Goal: Transaction & Acquisition: Book appointment/travel/reservation

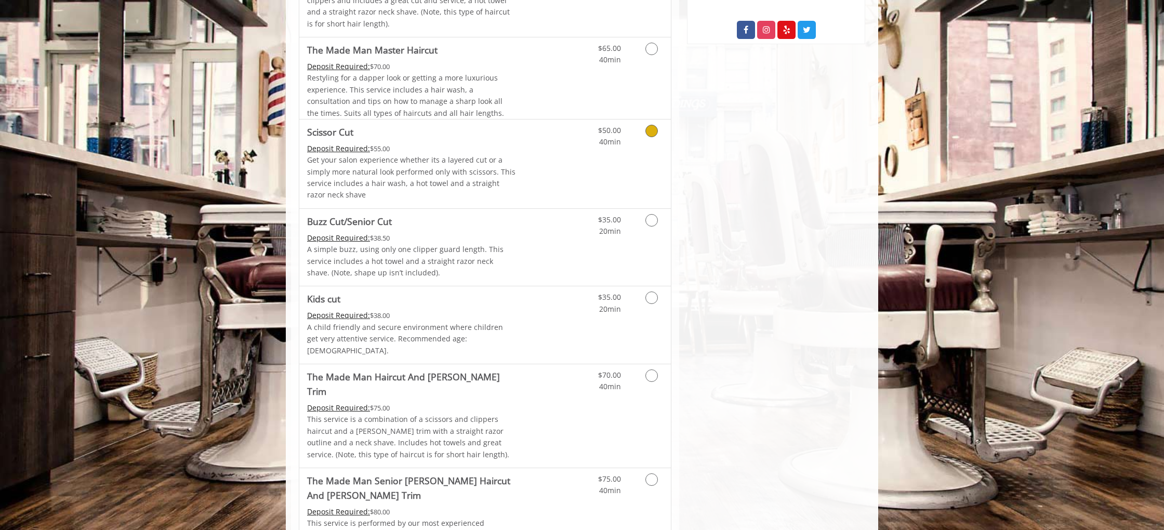
scroll to position [676, 0]
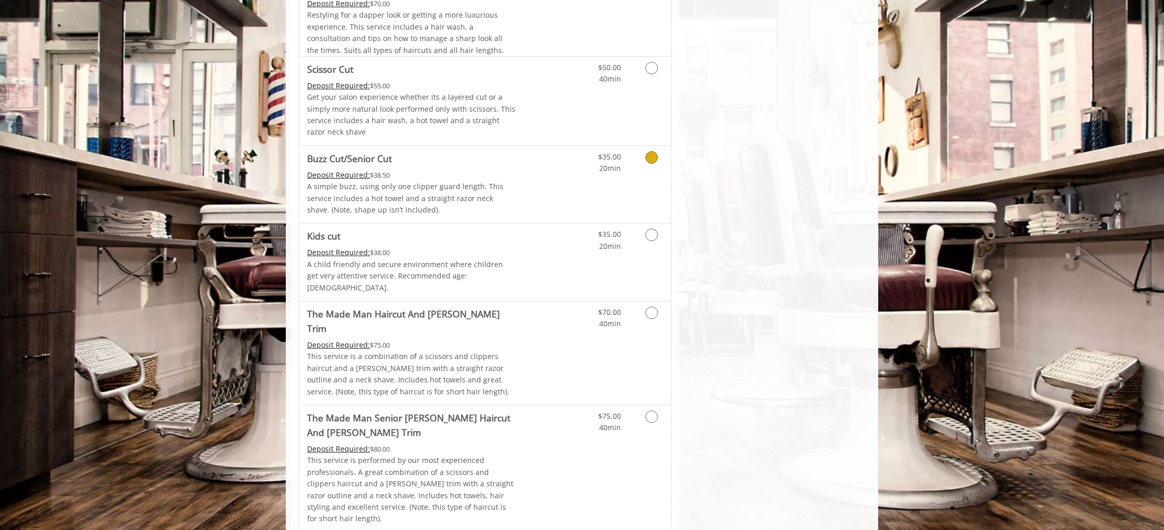
click at [654, 152] on icon "Grooming services" at bounding box center [651, 157] width 12 height 12
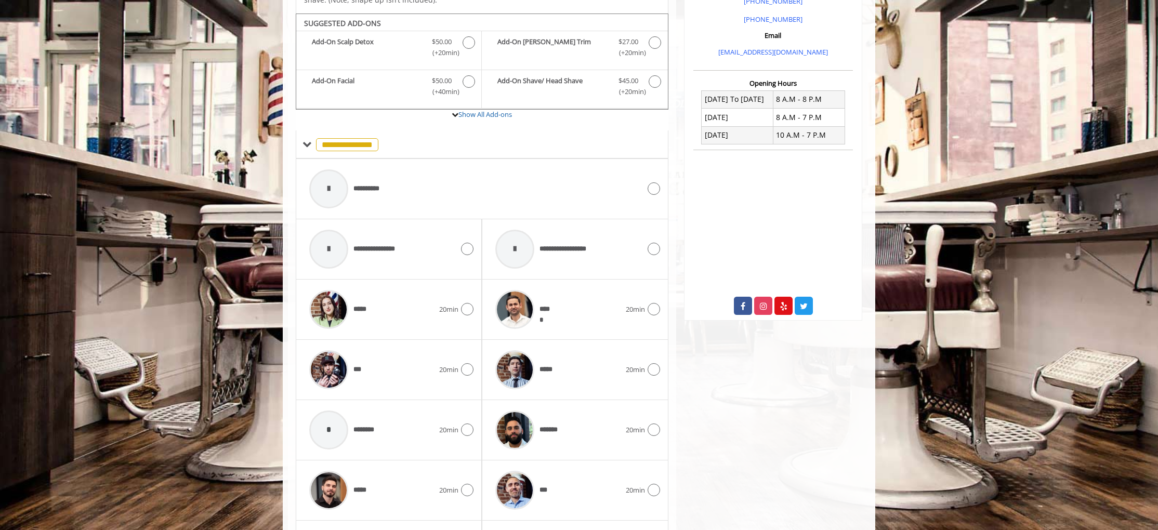
scroll to position [351, 0]
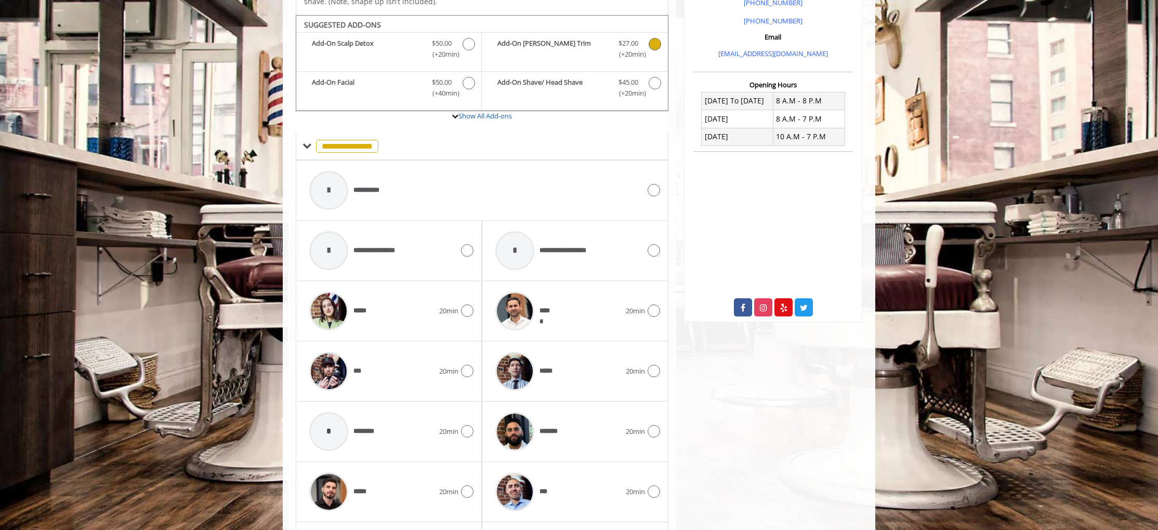
click at [653, 43] on icon "Buzz Cut/Senior Cut Add-onS" at bounding box center [654, 44] width 12 height 12
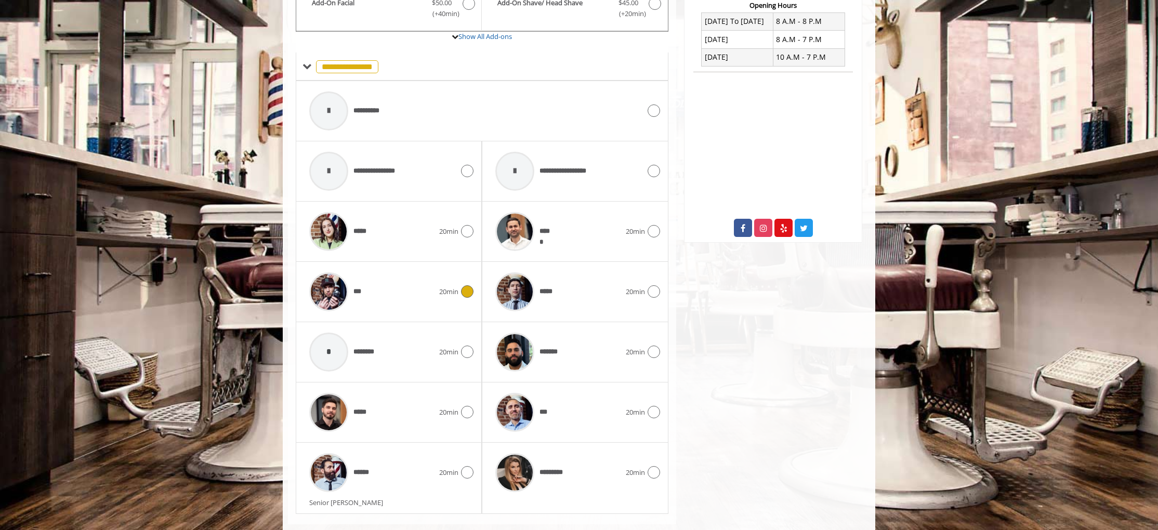
scroll to position [434, 0]
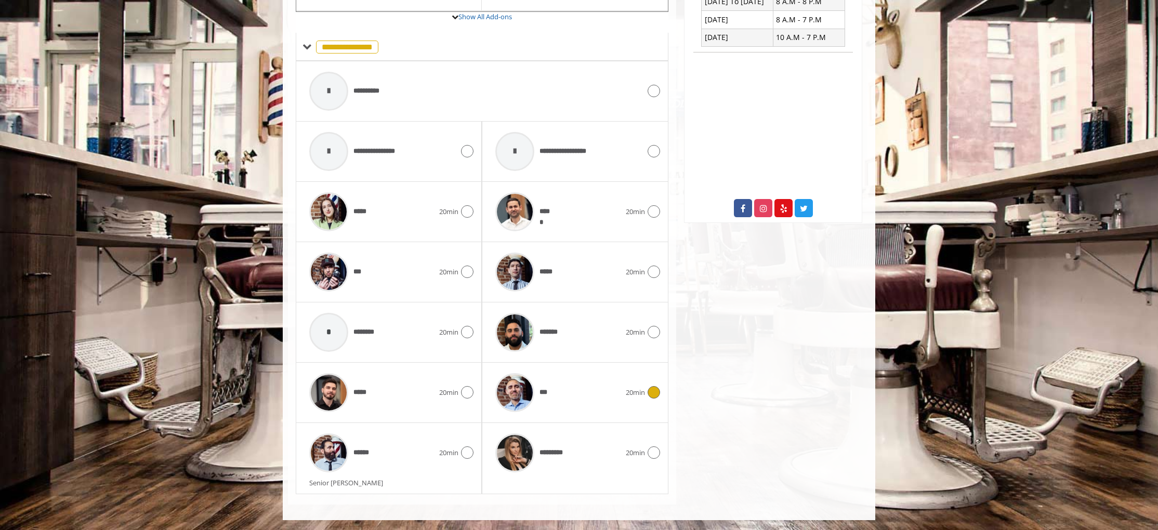
click at [654, 394] on icon at bounding box center [653, 392] width 12 height 12
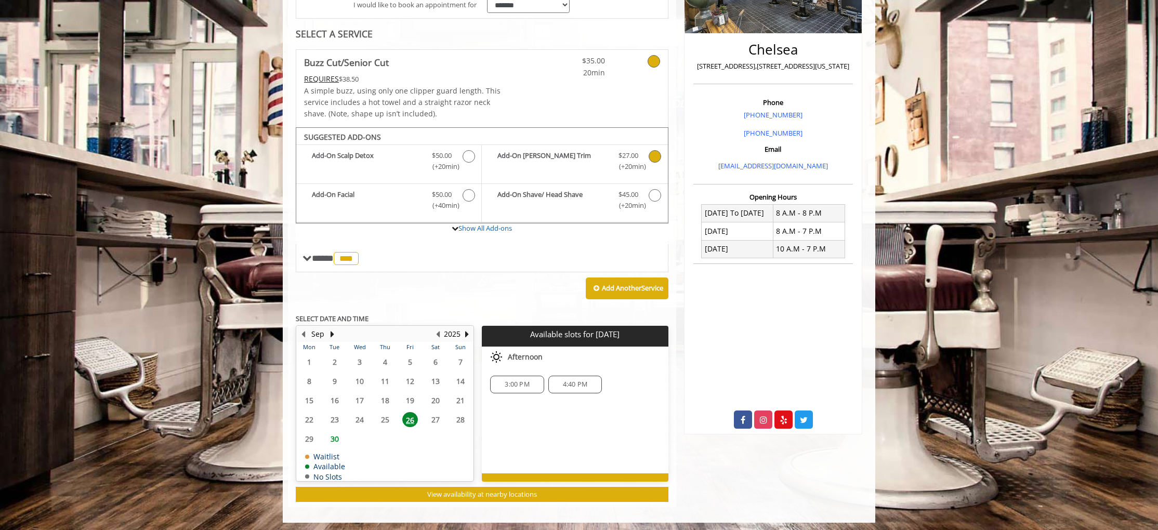
scroll to position [226, 0]
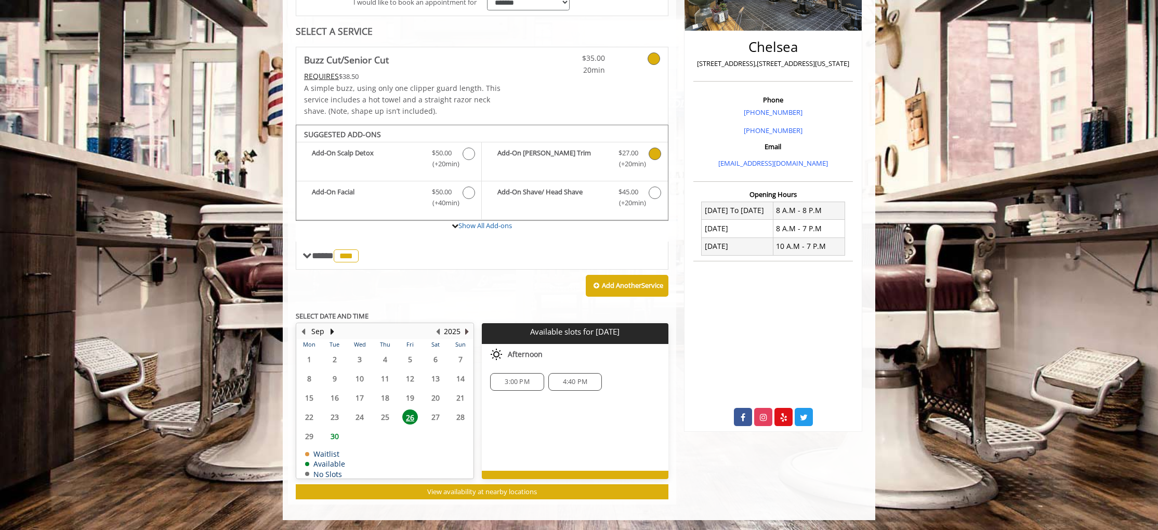
click at [465, 330] on button "Next Year" at bounding box center [466, 331] width 8 height 11
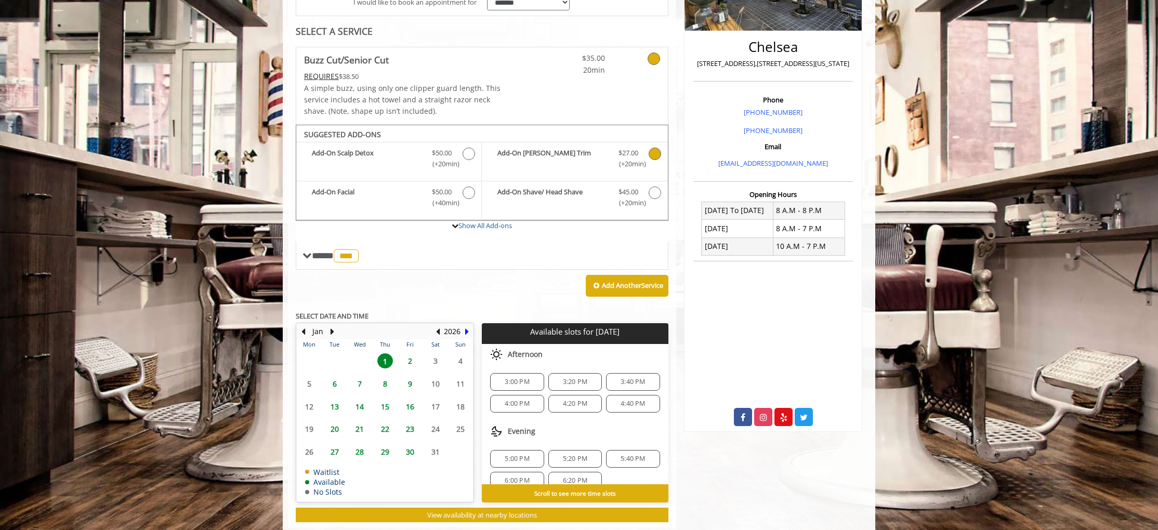
scroll to position [248, 0]
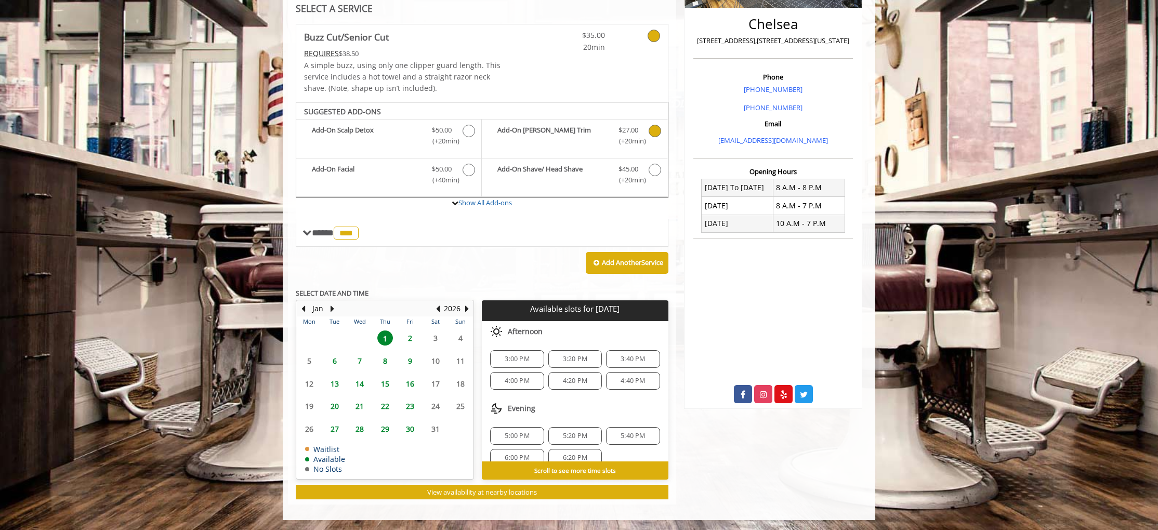
click at [408, 360] on span "9" at bounding box center [410, 360] width 16 height 15
click at [412, 338] on span "2" at bounding box center [410, 337] width 16 height 15
click at [385, 338] on span "1" at bounding box center [385, 337] width 16 height 15
click at [302, 306] on button "Previous Month" at bounding box center [303, 308] width 8 height 11
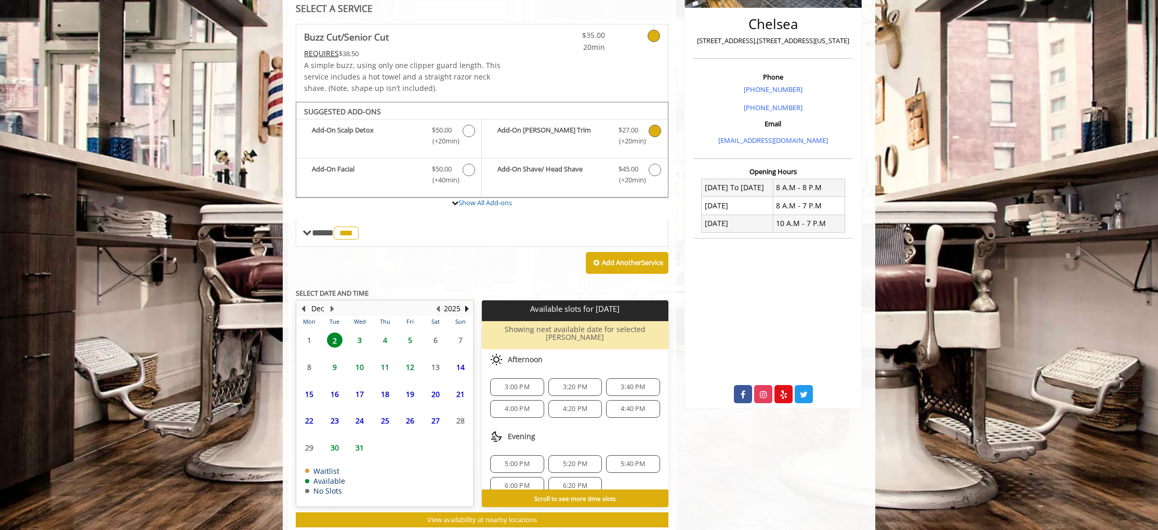
click at [306, 311] on button "Previous Month" at bounding box center [303, 308] width 8 height 11
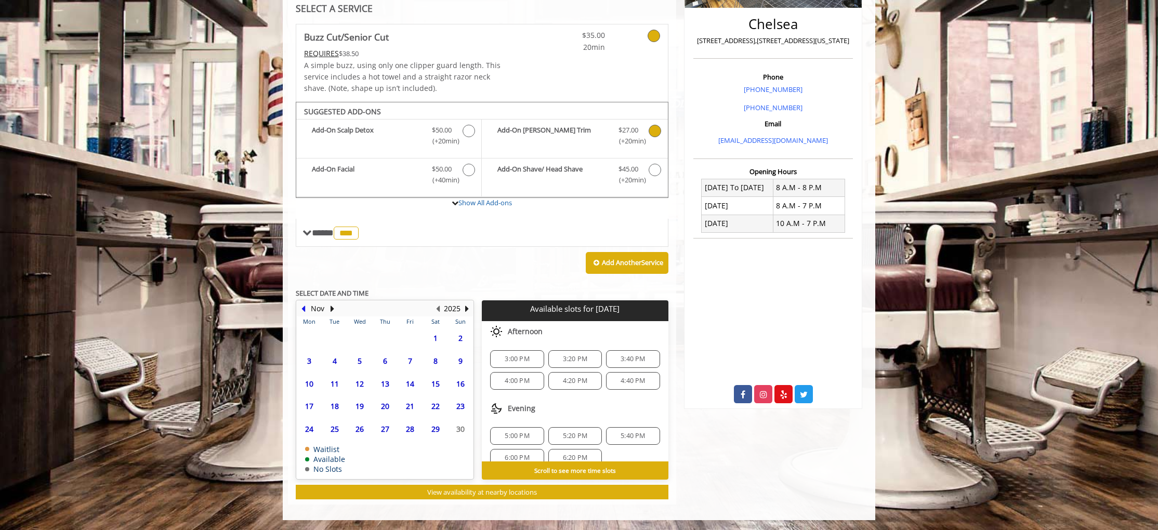
click at [306, 305] on button "Previous Month" at bounding box center [303, 308] width 8 height 11
click at [304, 308] on button "Previous Month" at bounding box center [303, 308] width 8 height 11
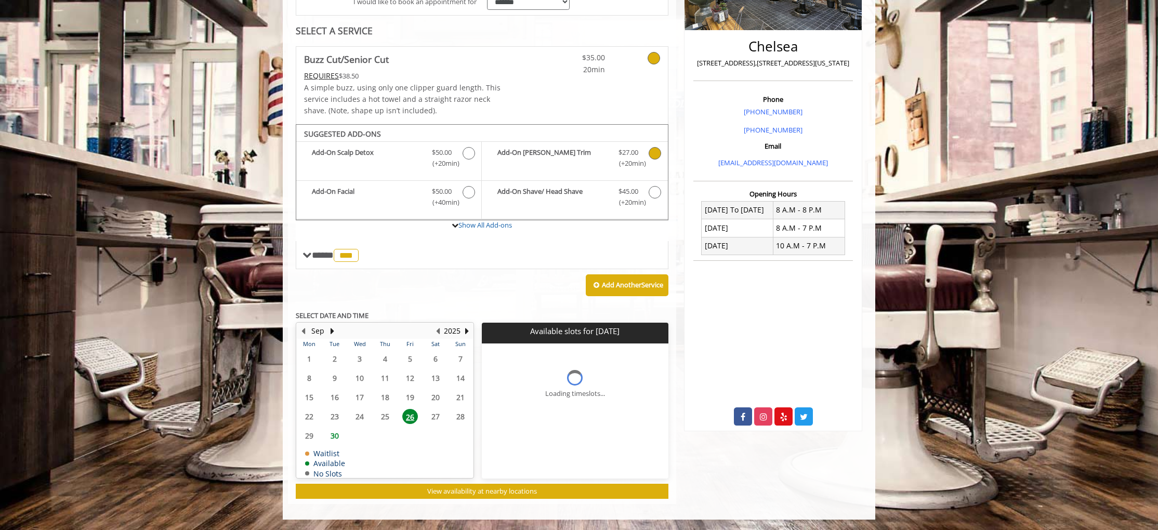
scroll to position [226, 0]
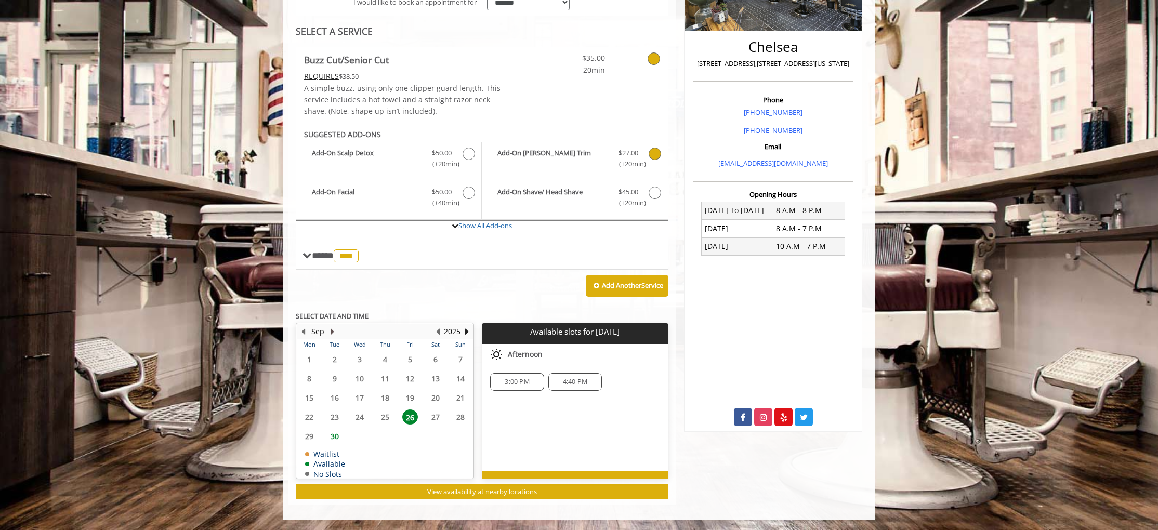
click at [331, 328] on button "Next Month" at bounding box center [332, 331] width 8 height 11
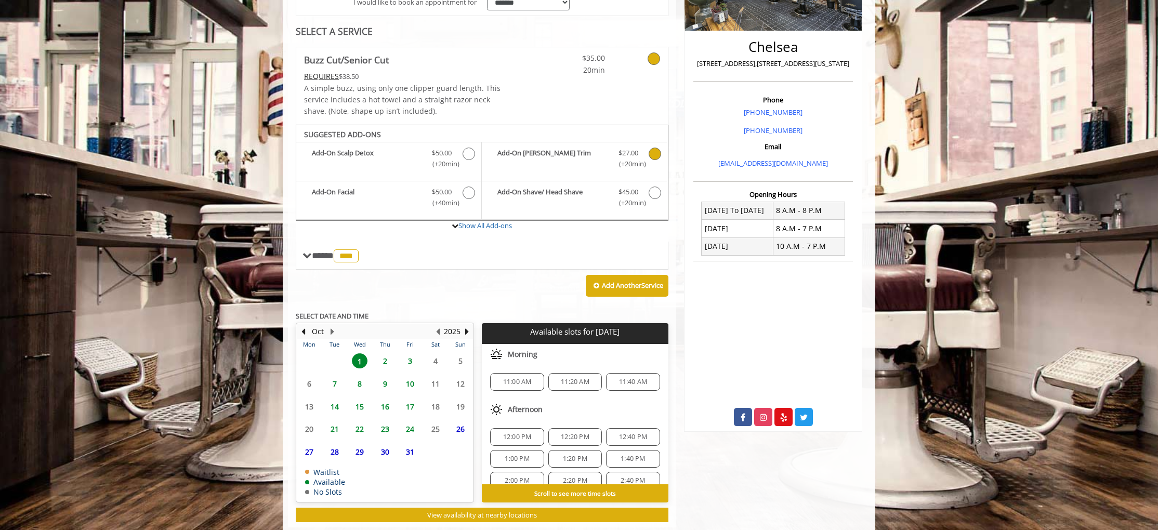
click at [385, 363] on span "2" at bounding box center [385, 360] width 16 height 15
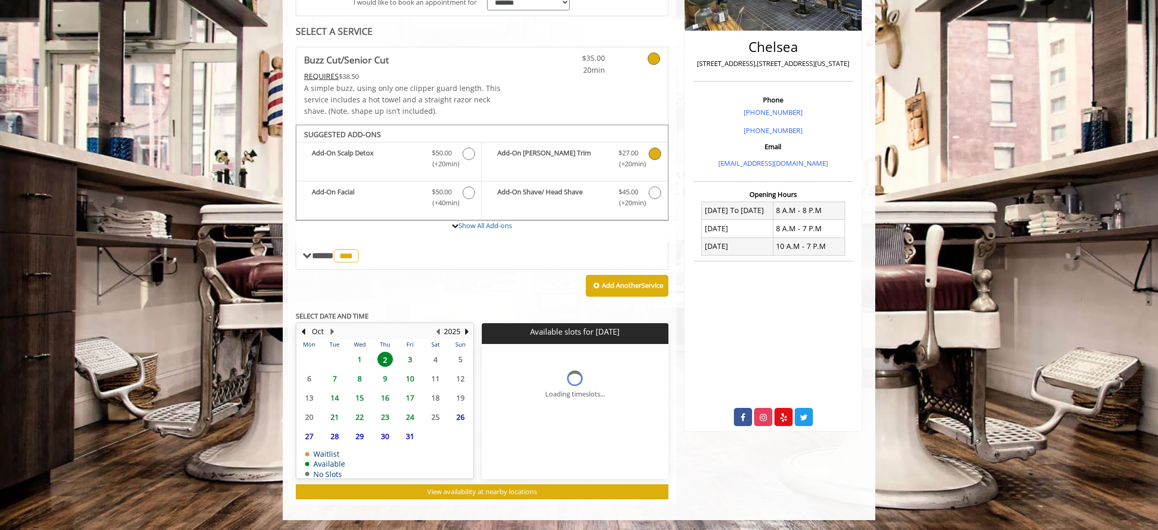
scroll to position [240, 0]
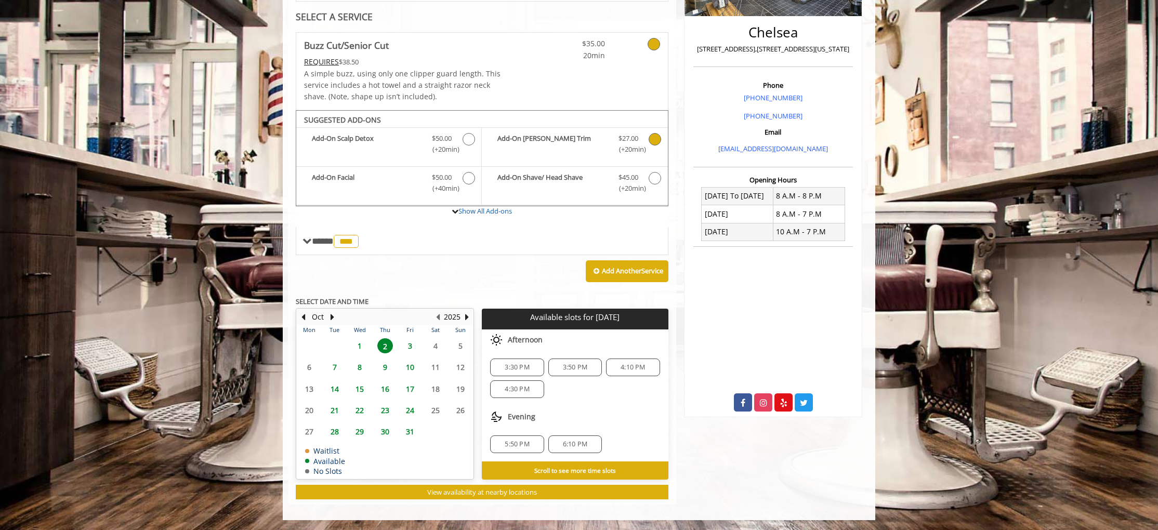
click at [408, 346] on span "3" at bounding box center [410, 345] width 16 height 15
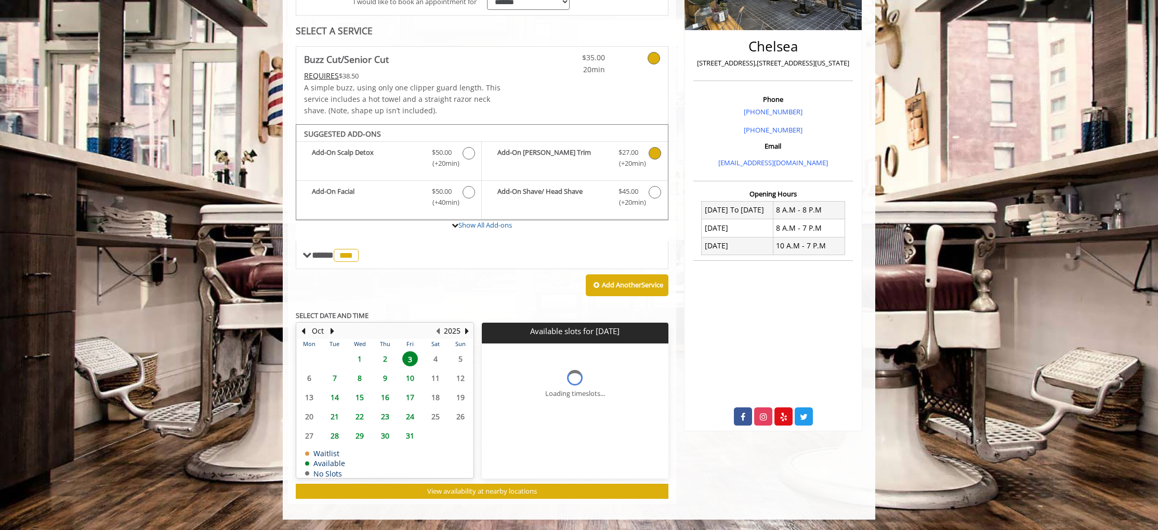
scroll to position [226, 0]
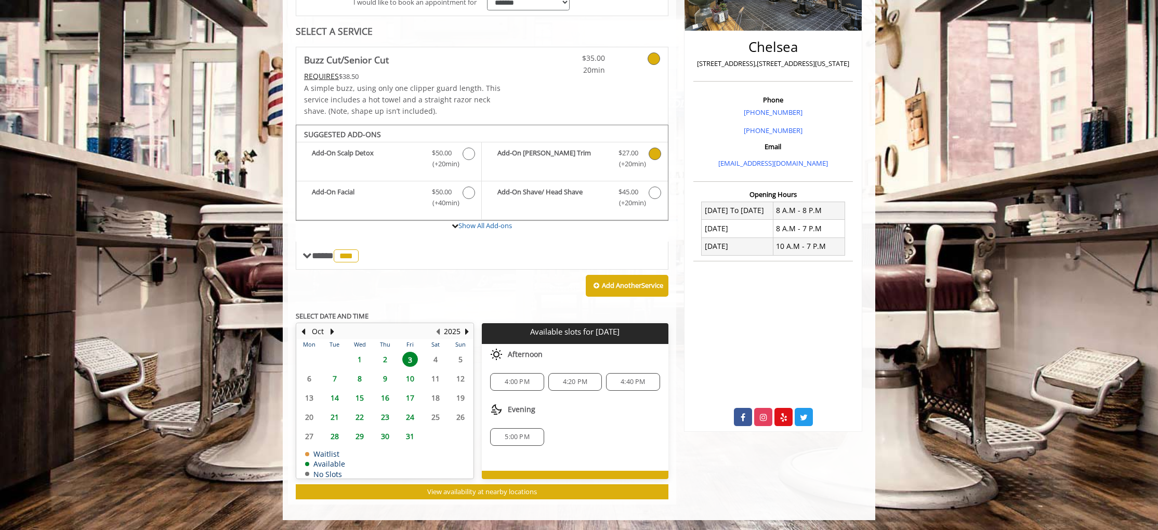
click at [385, 360] on span "2" at bounding box center [385, 359] width 16 height 15
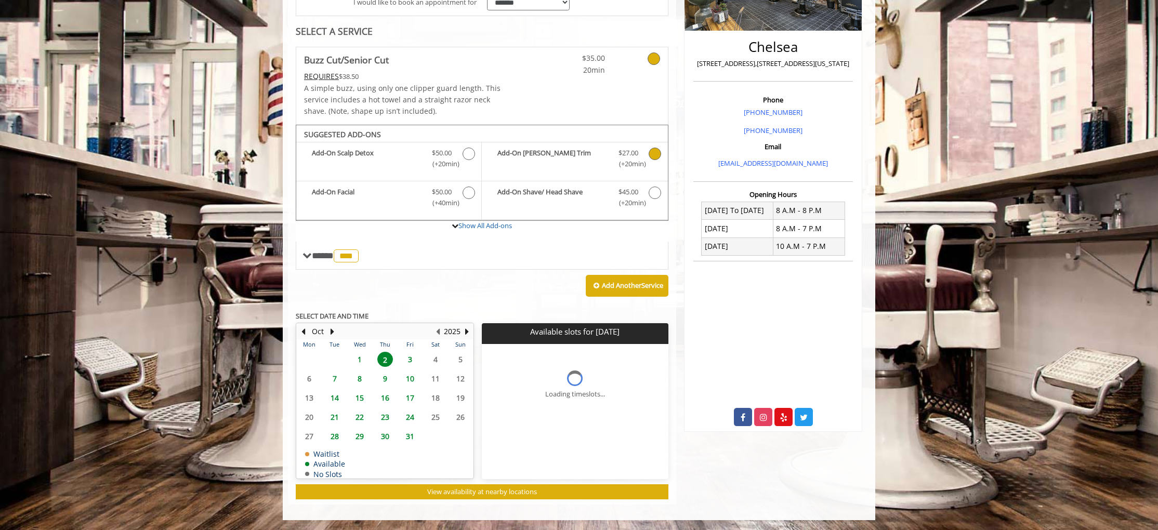
scroll to position [240, 0]
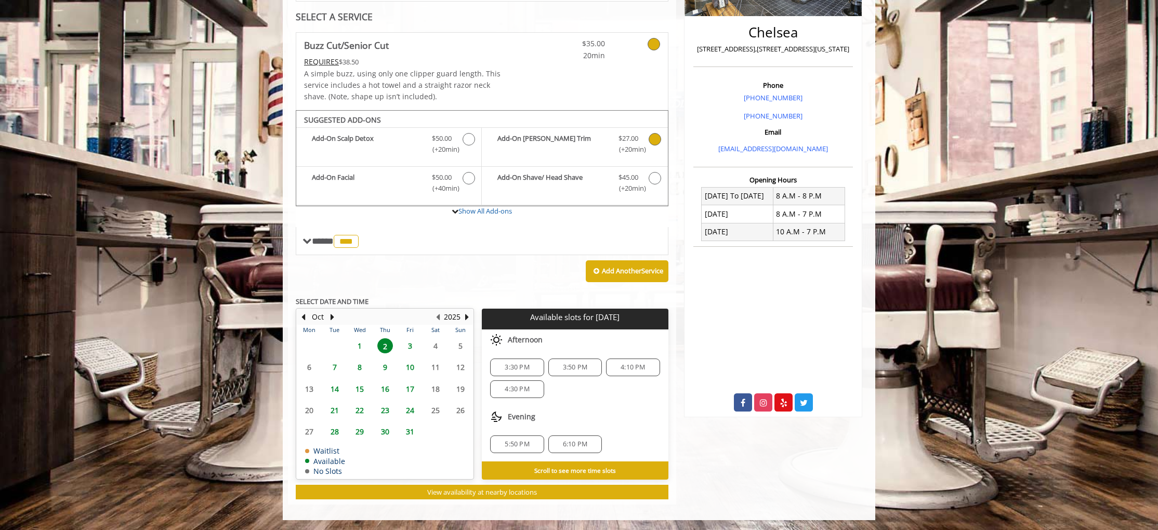
click at [510, 390] on span "4:30 PM" at bounding box center [517, 389] width 24 height 8
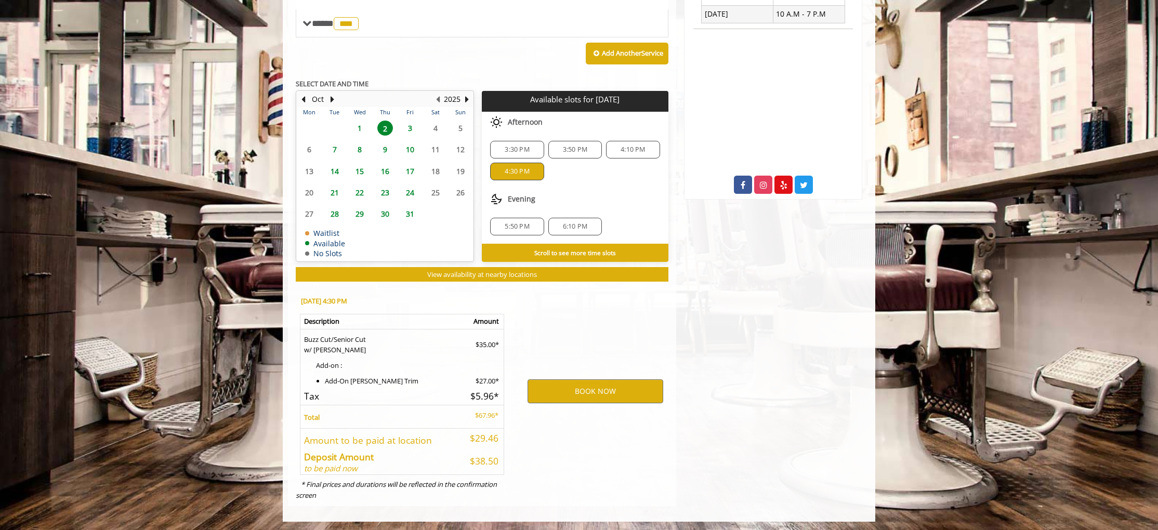
scroll to position [459, 0]
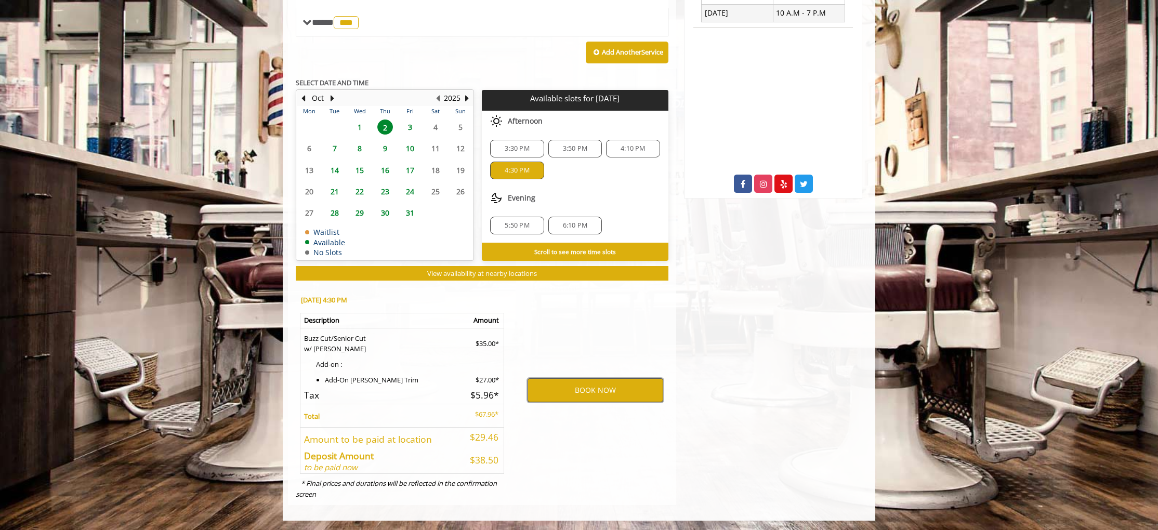
click at [585, 383] on button "BOOK NOW" at bounding box center [595, 390] width 136 height 24
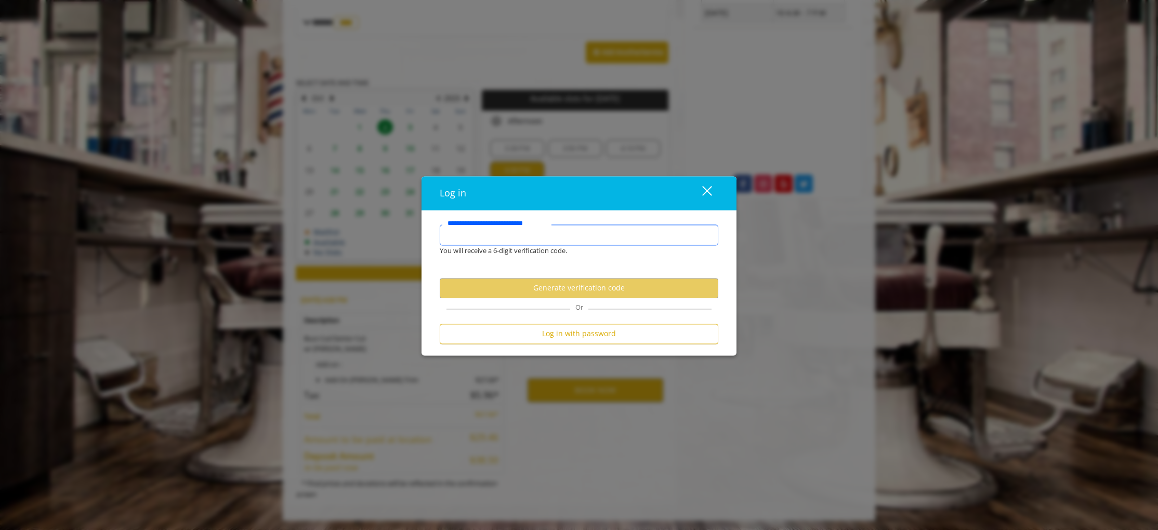
click at [496, 238] on input "**********" at bounding box center [579, 234] width 279 height 21
type input "**********"
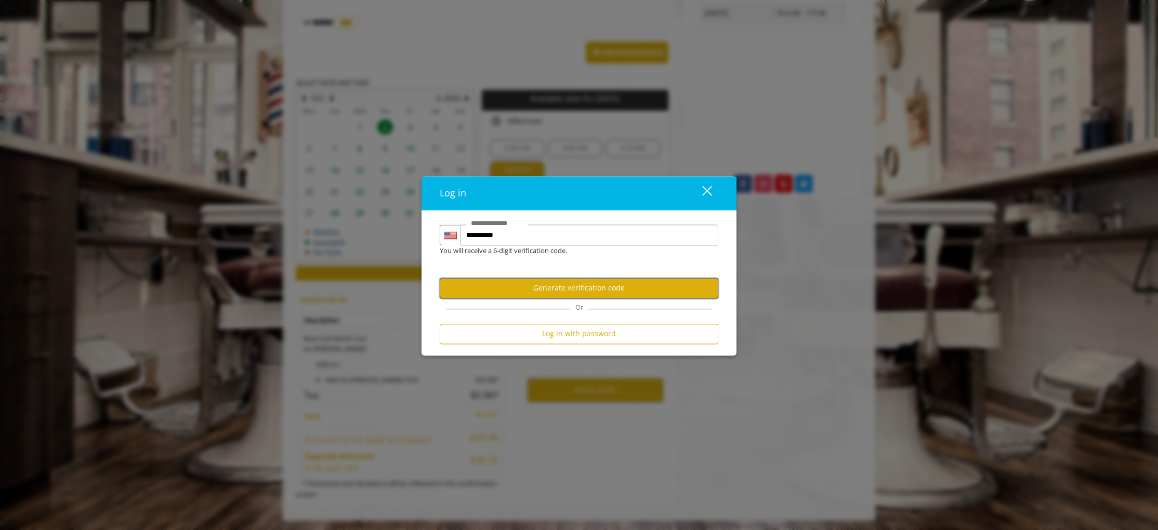
click at [564, 288] on button "Generate verification code" at bounding box center [579, 288] width 279 height 20
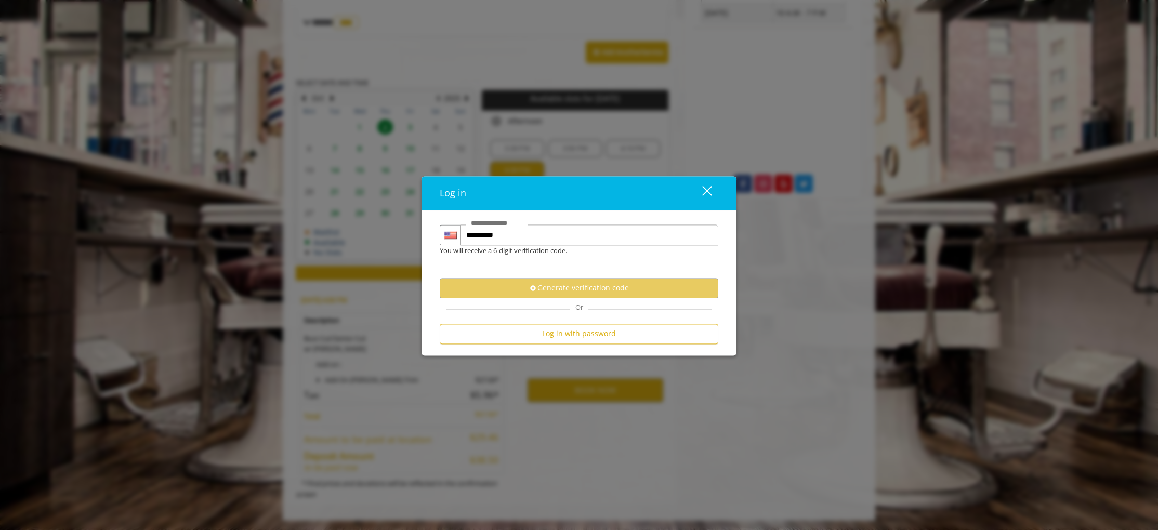
scroll to position [0, 0]
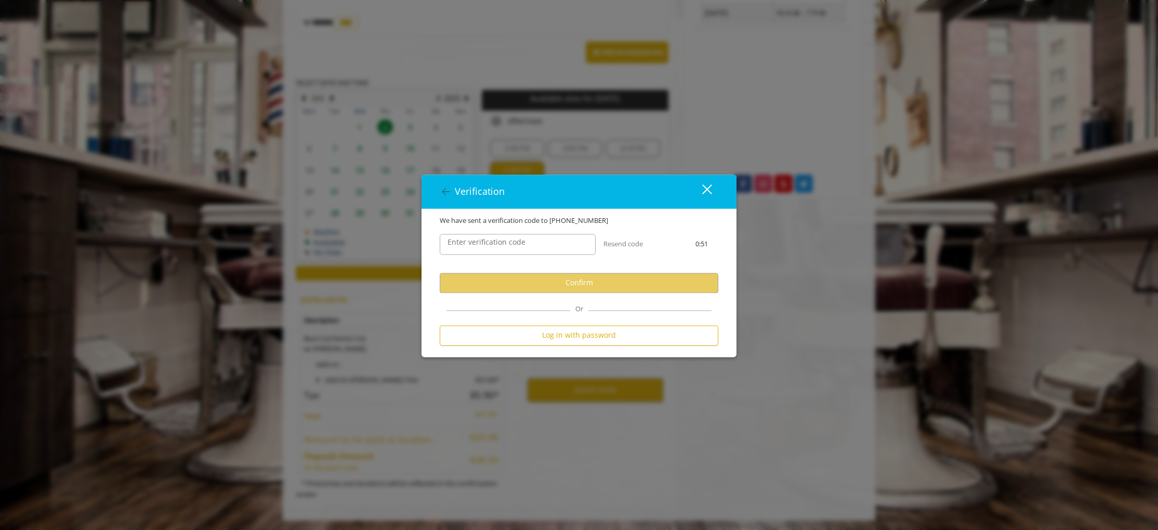
click at [483, 243] on label "Enter verification code" at bounding box center [486, 241] width 88 height 11
click at [483, 243] on input "Enter verification code" at bounding box center [518, 244] width 156 height 21
paste input "******"
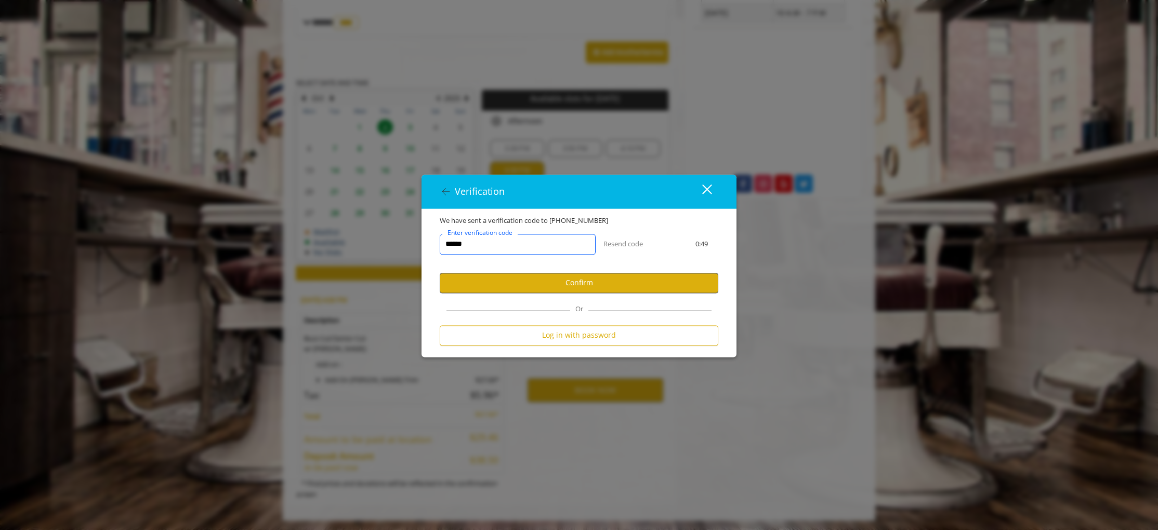
type input "******"
click at [568, 284] on button "Confirm" at bounding box center [579, 283] width 279 height 20
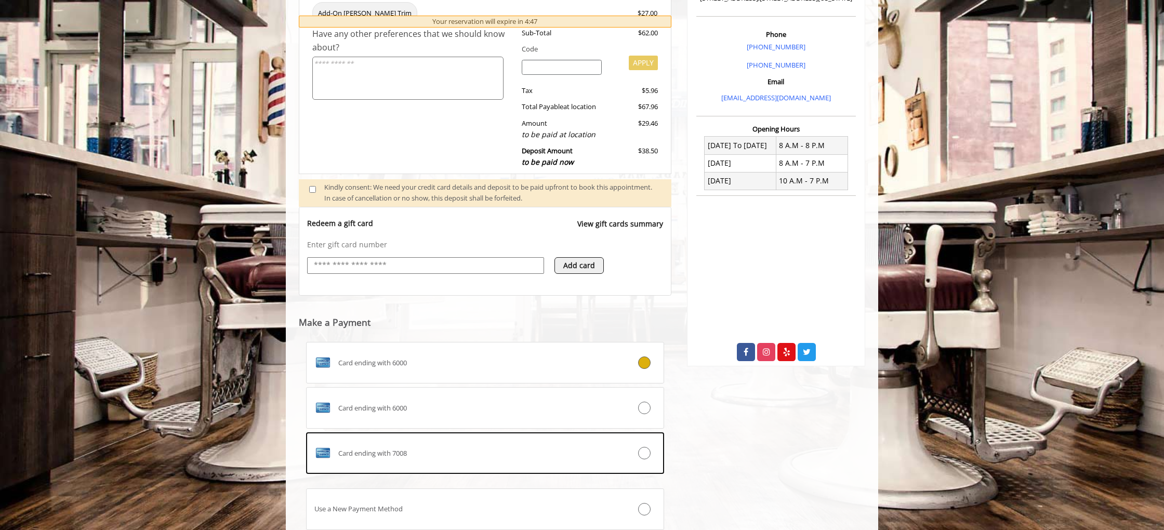
scroll to position [304, 0]
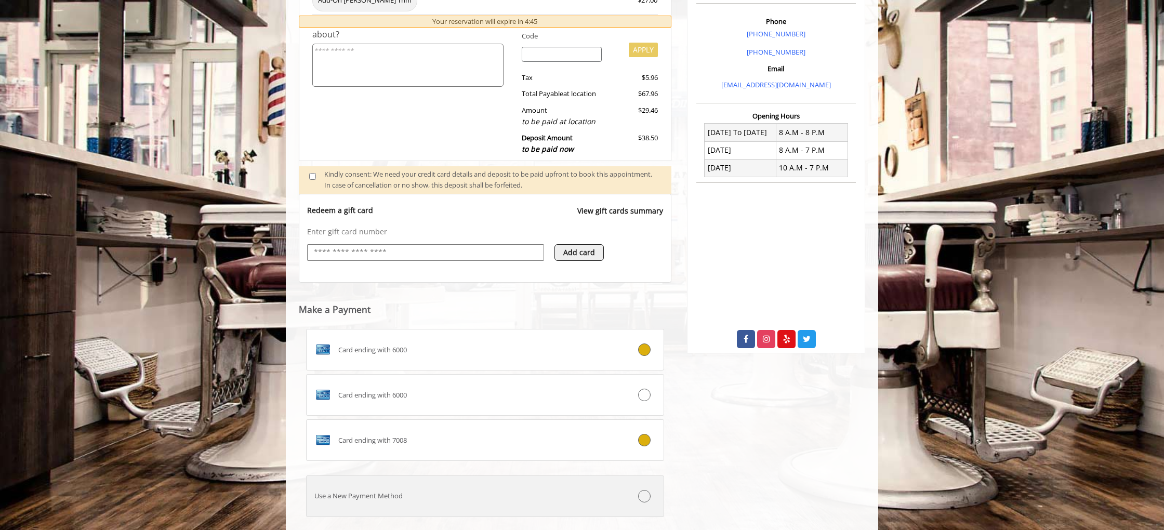
click at [645, 440] on icon at bounding box center [644, 440] width 12 height 12
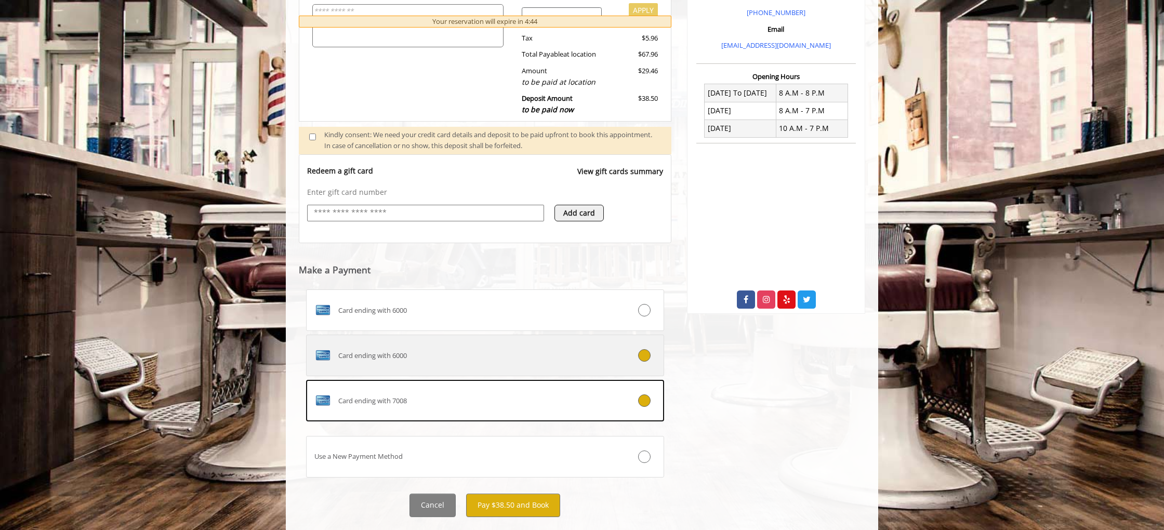
scroll to position [367, 0]
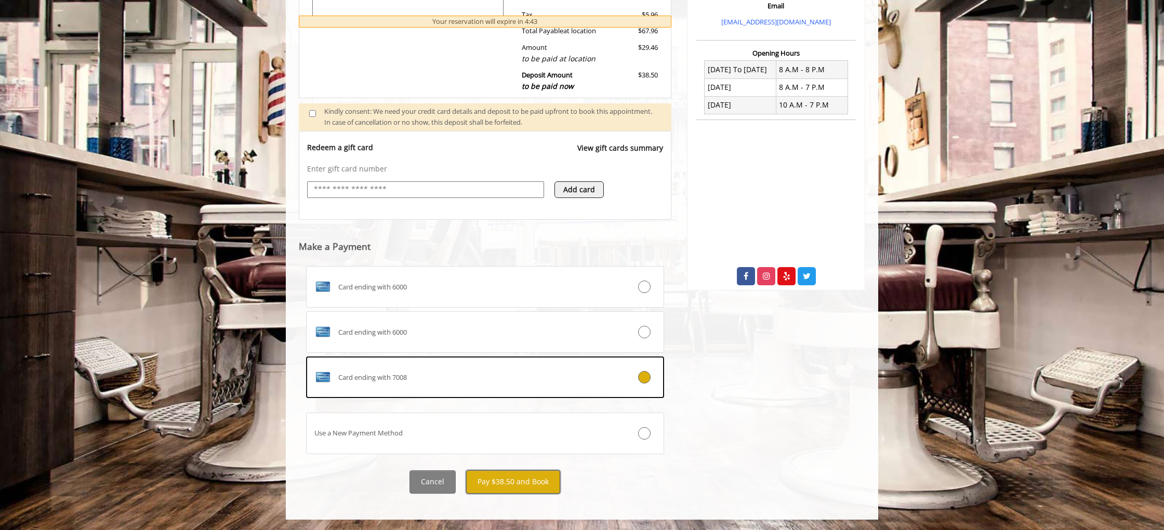
click at [509, 482] on button "Pay $38.50 and Book" at bounding box center [513, 481] width 94 height 23
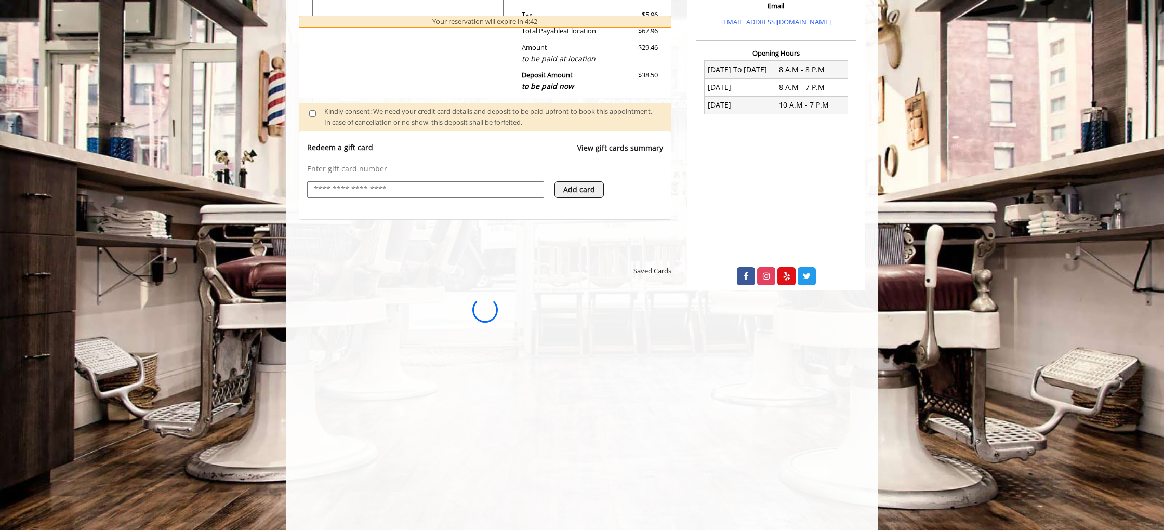
scroll to position [0, 0]
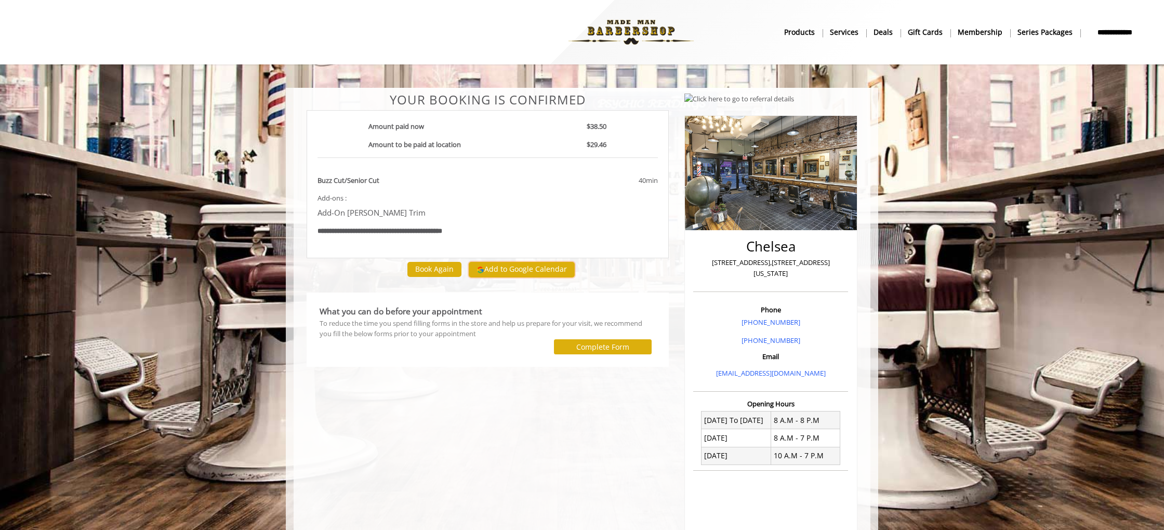
click at [509, 270] on button "Add to Google Calendar" at bounding box center [522, 270] width 106 height 16
